Goal: Task Accomplishment & Management: Manage account settings

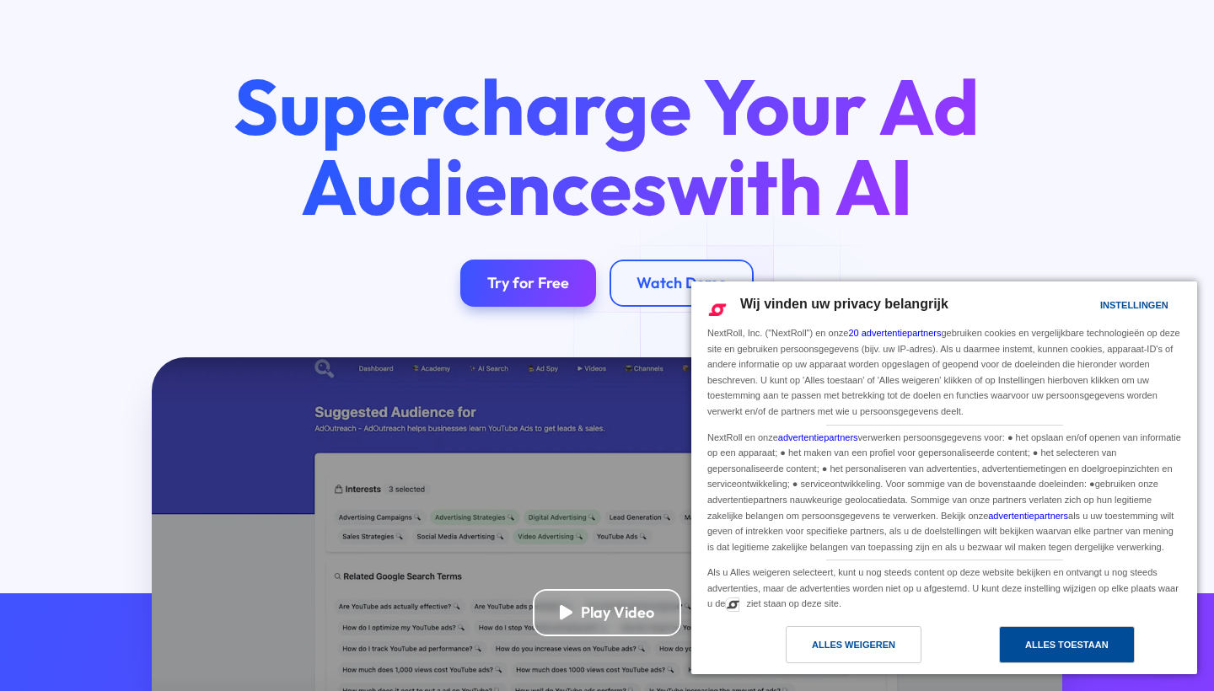
click at [1030, 648] on div "Alles toestaan" at bounding box center [1066, 645] width 83 height 19
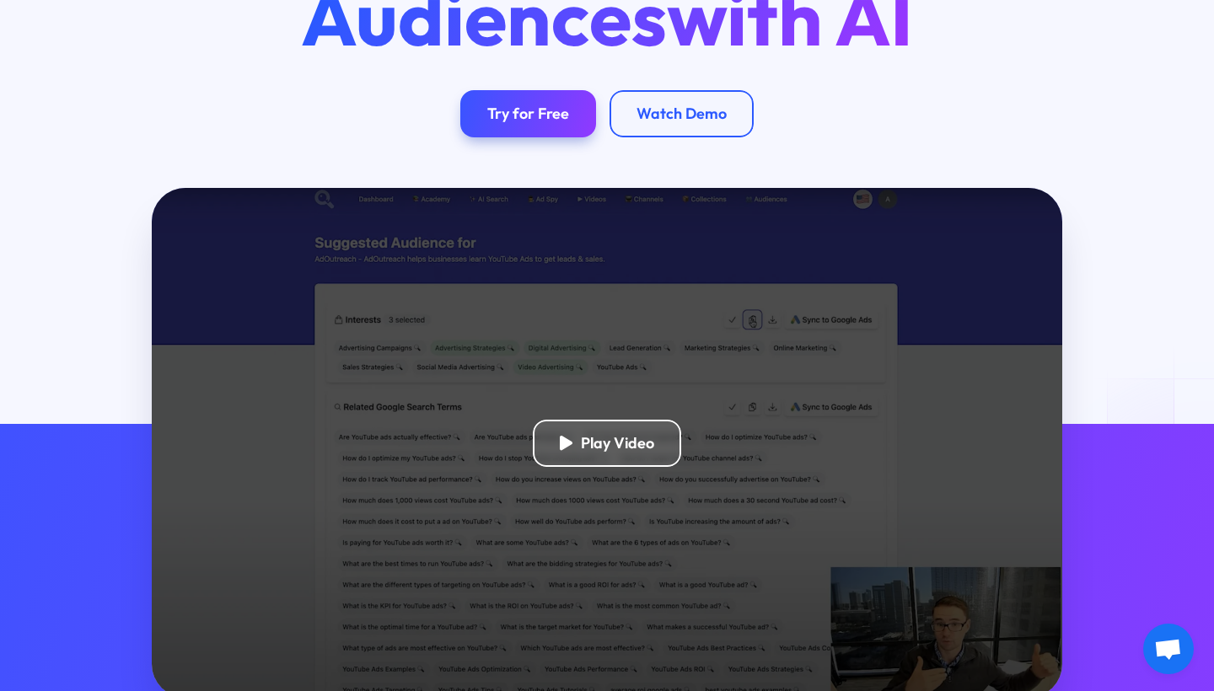
scroll to position [350, 0]
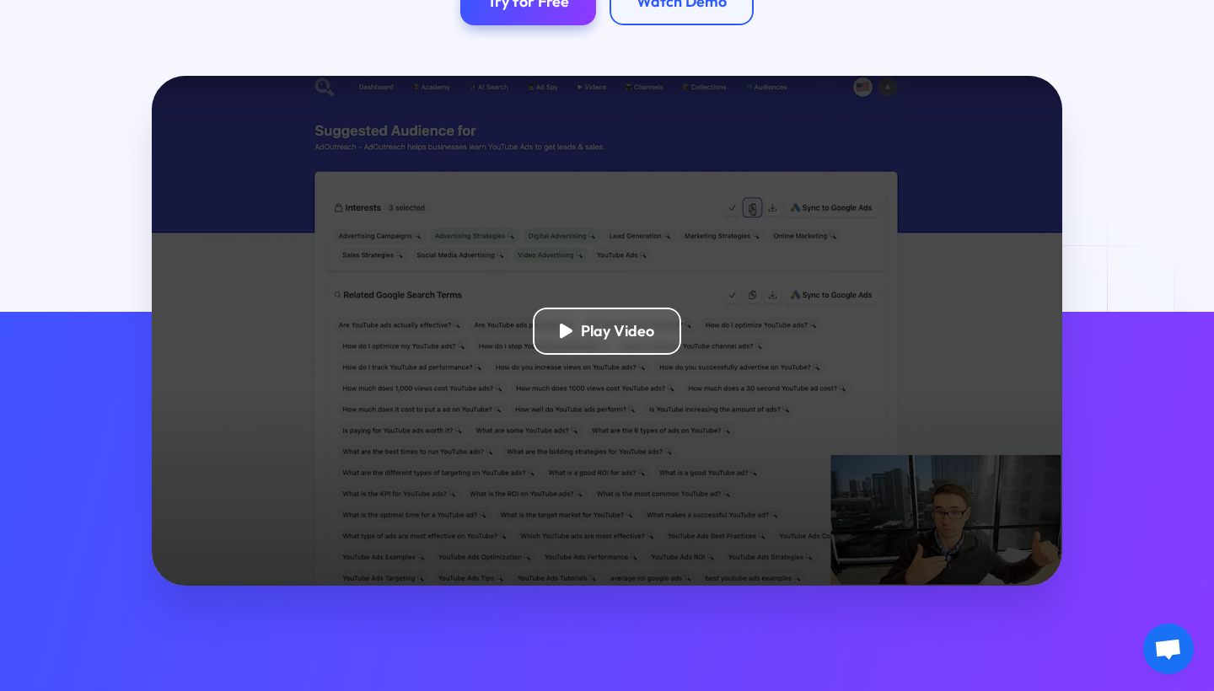
click at [693, 357] on div "Play Video" at bounding box center [607, 331] width 911 height 510
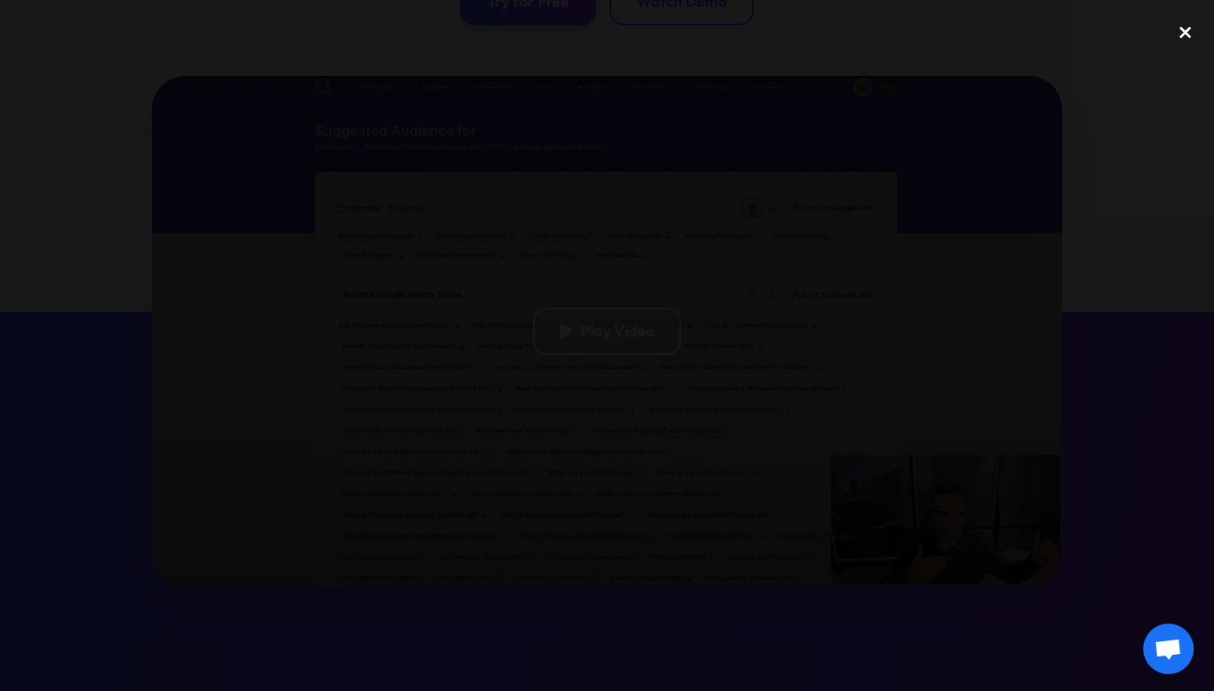
click at [1181, 29] on div "close lightbox" at bounding box center [1185, 31] width 57 height 37
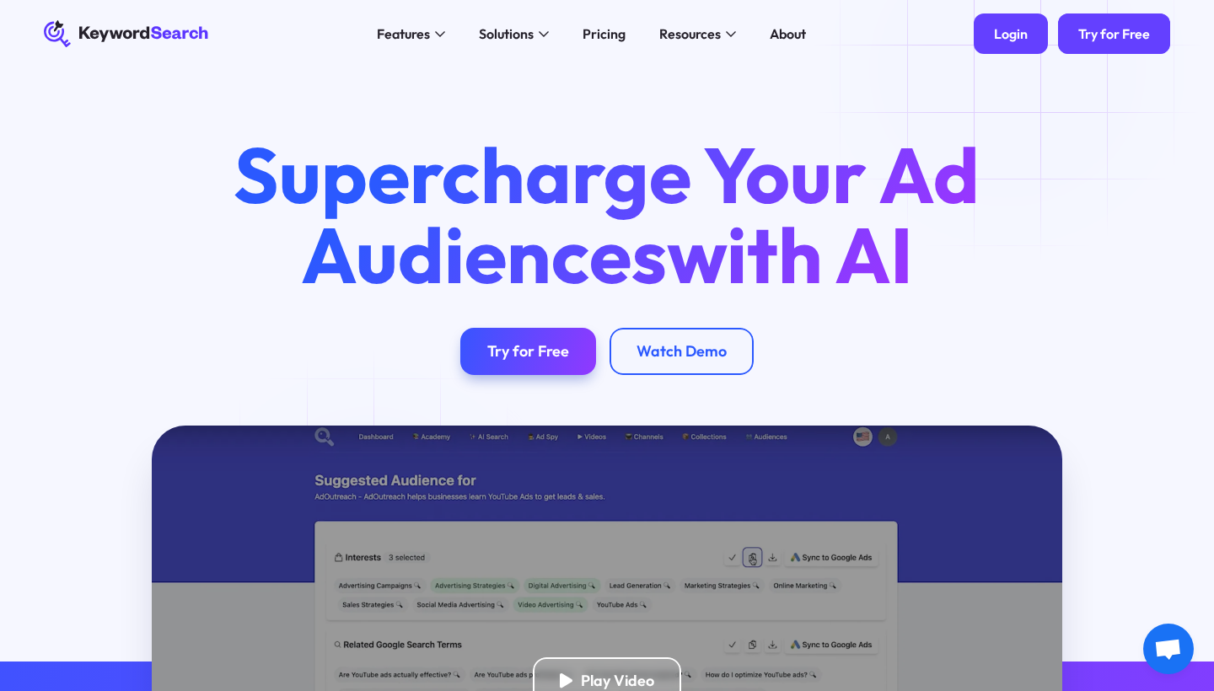
scroll to position [0, 0]
click at [992, 40] on link "Login" at bounding box center [1011, 33] width 74 height 40
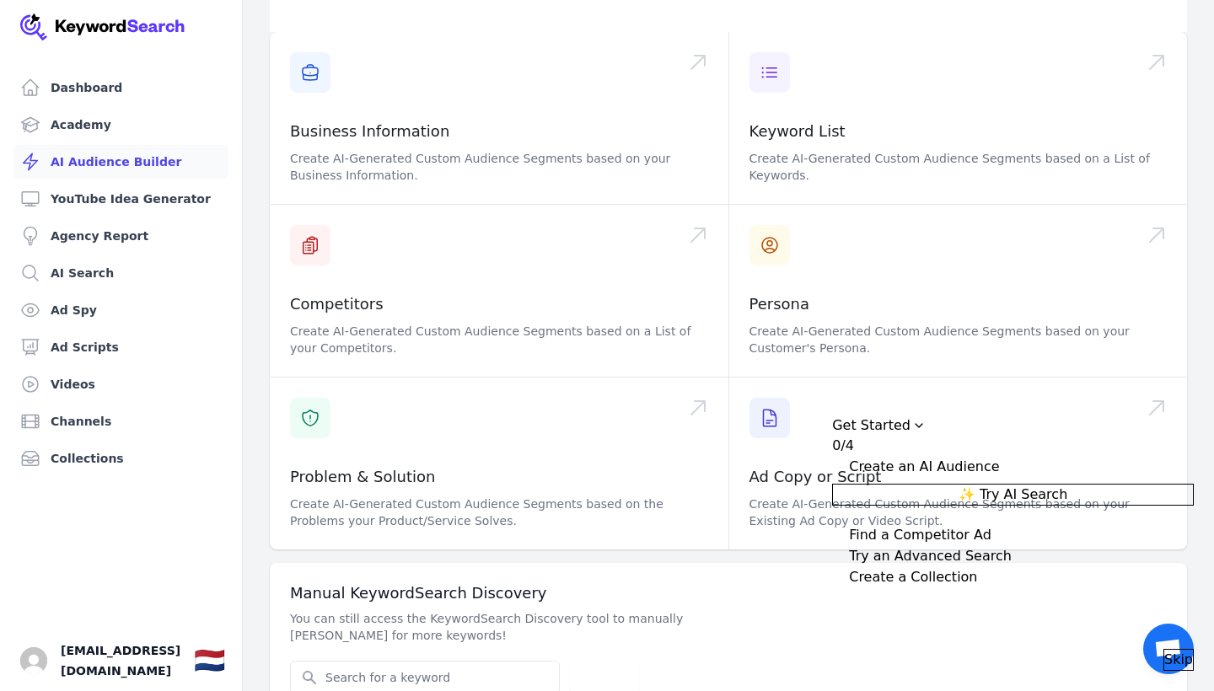
scroll to position [163, 0]
click at [210, 655] on link "Your profile [EMAIL_ADDRESS][DOMAIN_NAME] Show country selector 🇳🇱" at bounding box center [121, 661] width 242 height 61
click at [225, 664] on div "🇳🇱" at bounding box center [209, 661] width 31 height 30
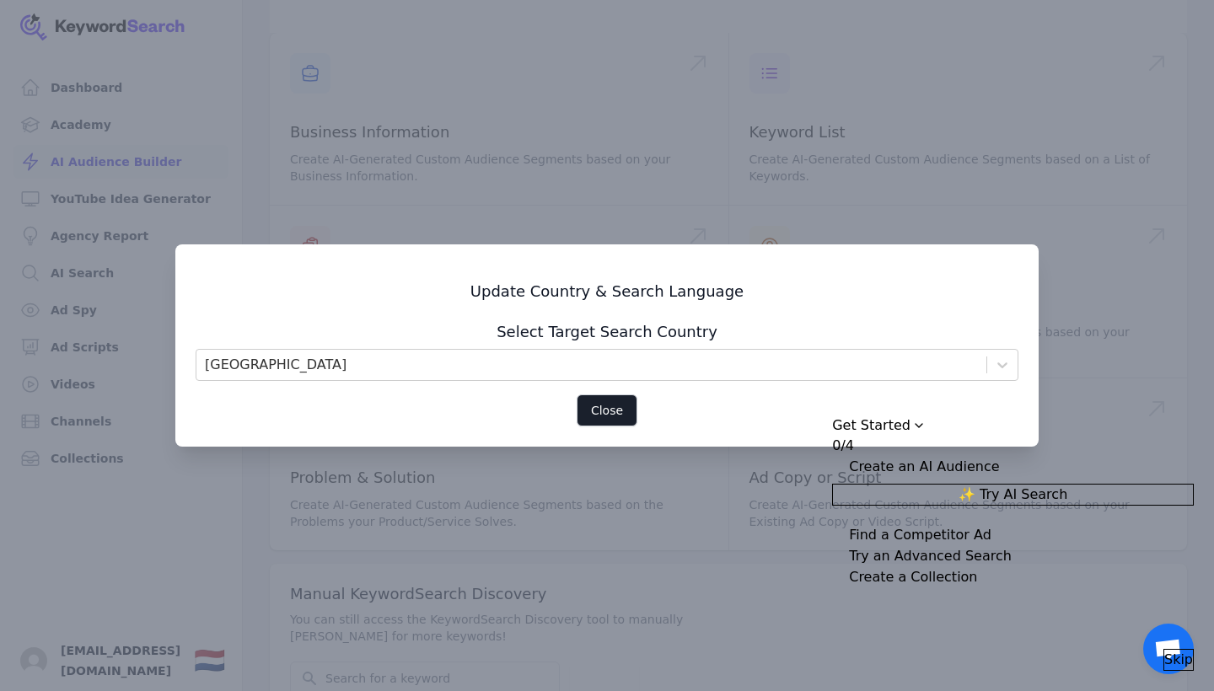
click at [612, 397] on button "Close" at bounding box center [607, 411] width 61 height 32
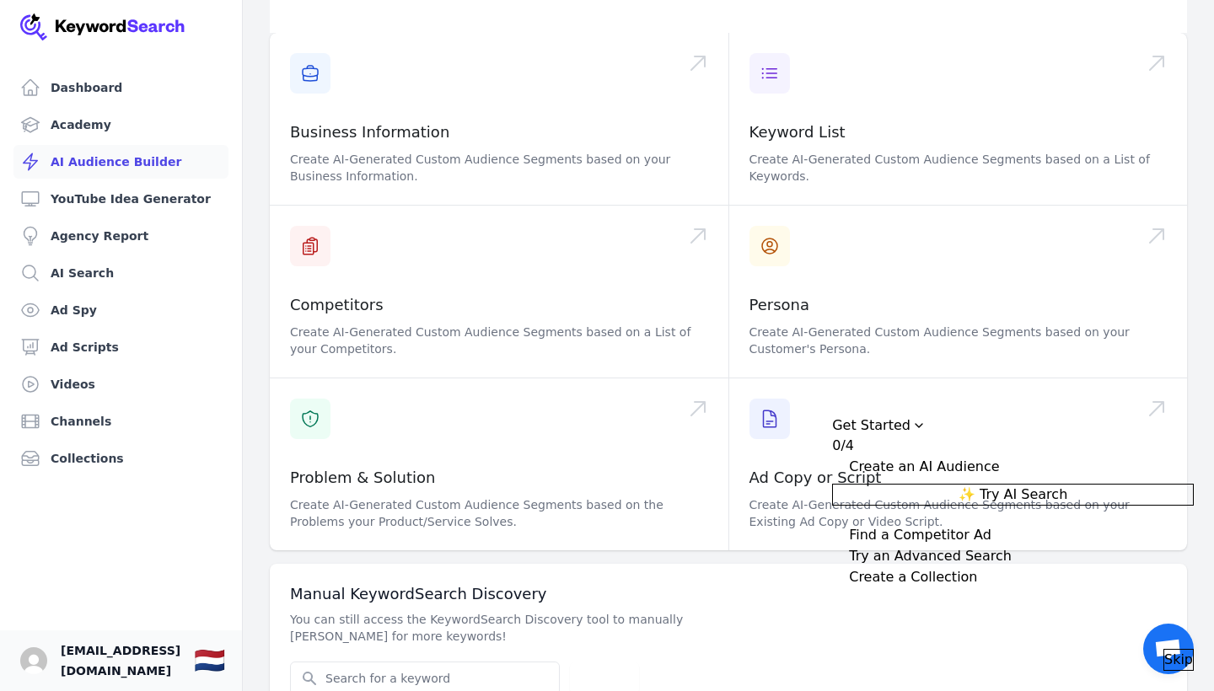
click at [35, 661] on img "Open user button" at bounding box center [33, 661] width 27 height 27
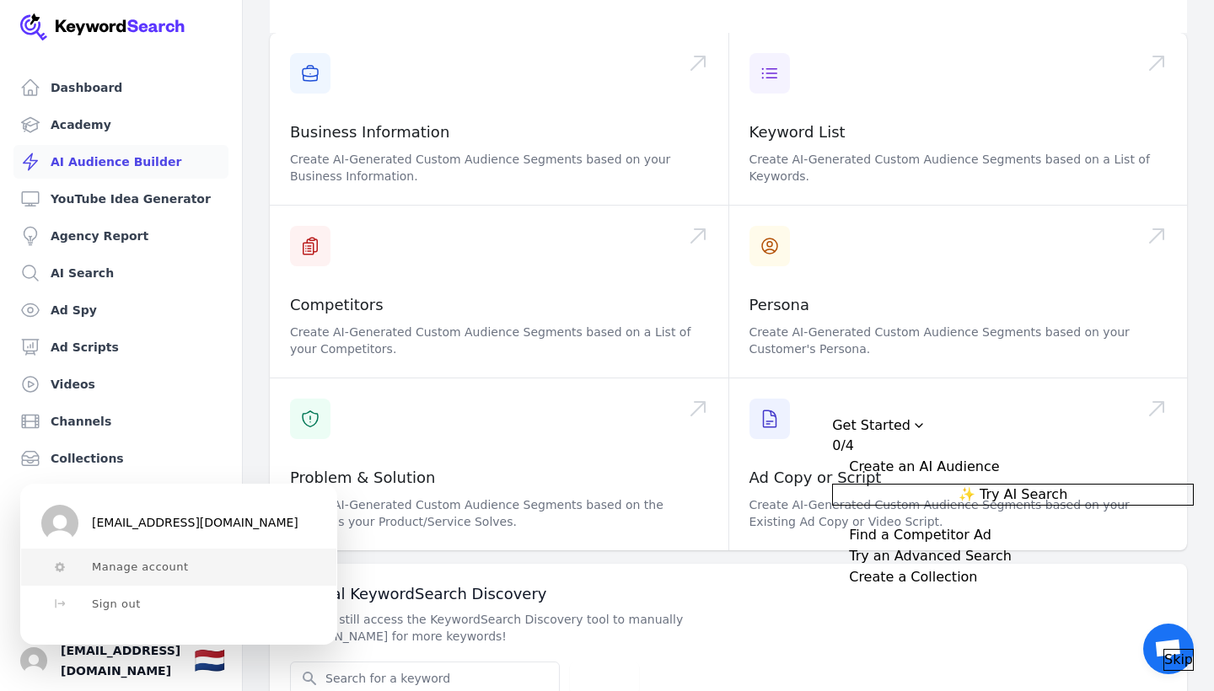
click at [130, 578] on button "Manage account" at bounding box center [178, 567] width 315 height 37
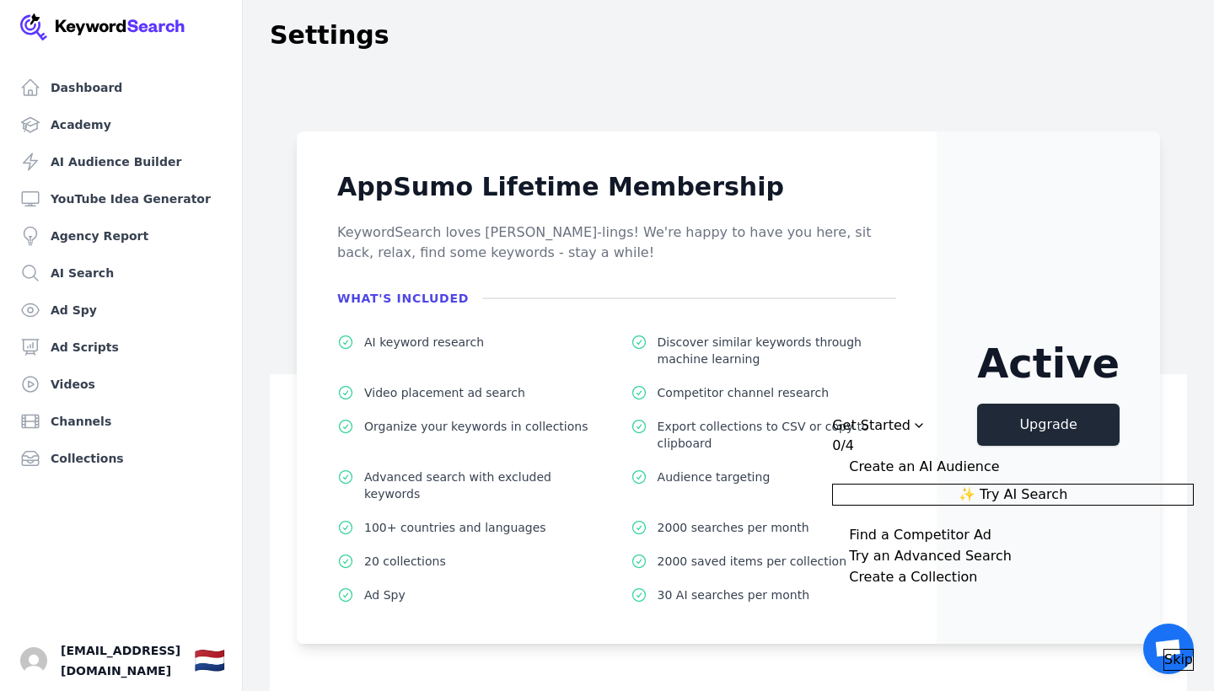
click at [1167, 650] on span "Skip" at bounding box center [1178, 660] width 29 height 20
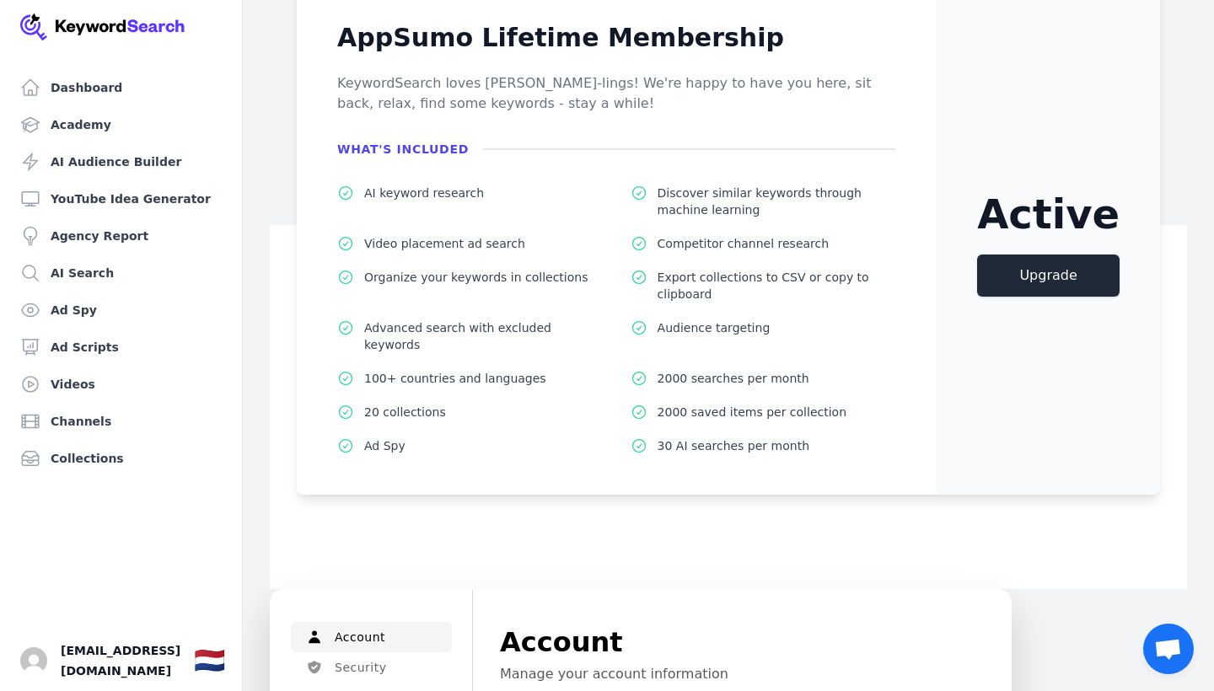
scroll to position [142, 0]
